Goal: Task Accomplishment & Management: Use online tool/utility

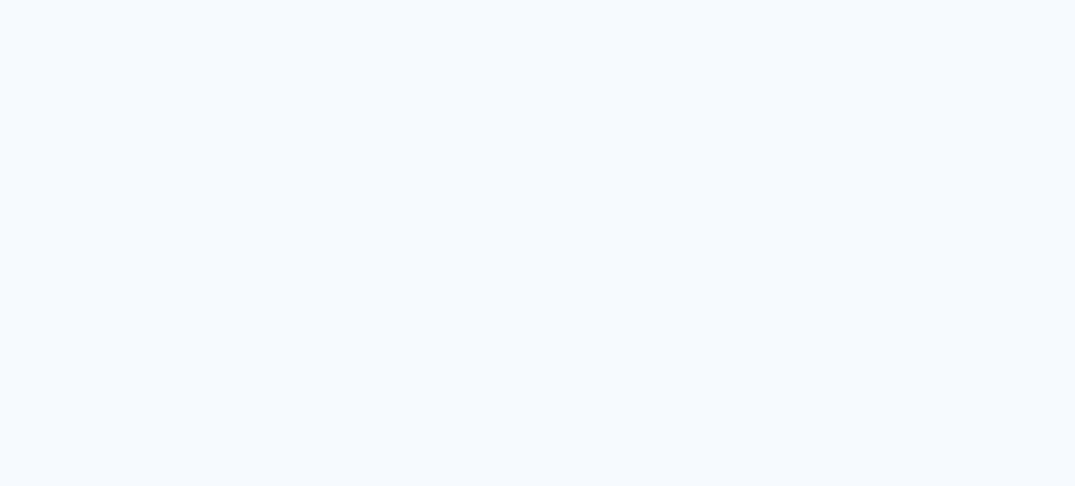
click at [306, 187] on neon-animated-pages "Prosite Website + Landing pages Proof Sistema de seleção e venda de fotos Desig…" at bounding box center [537, 243] width 1075 height 486
